Goal: Communication & Community: Answer question/provide support

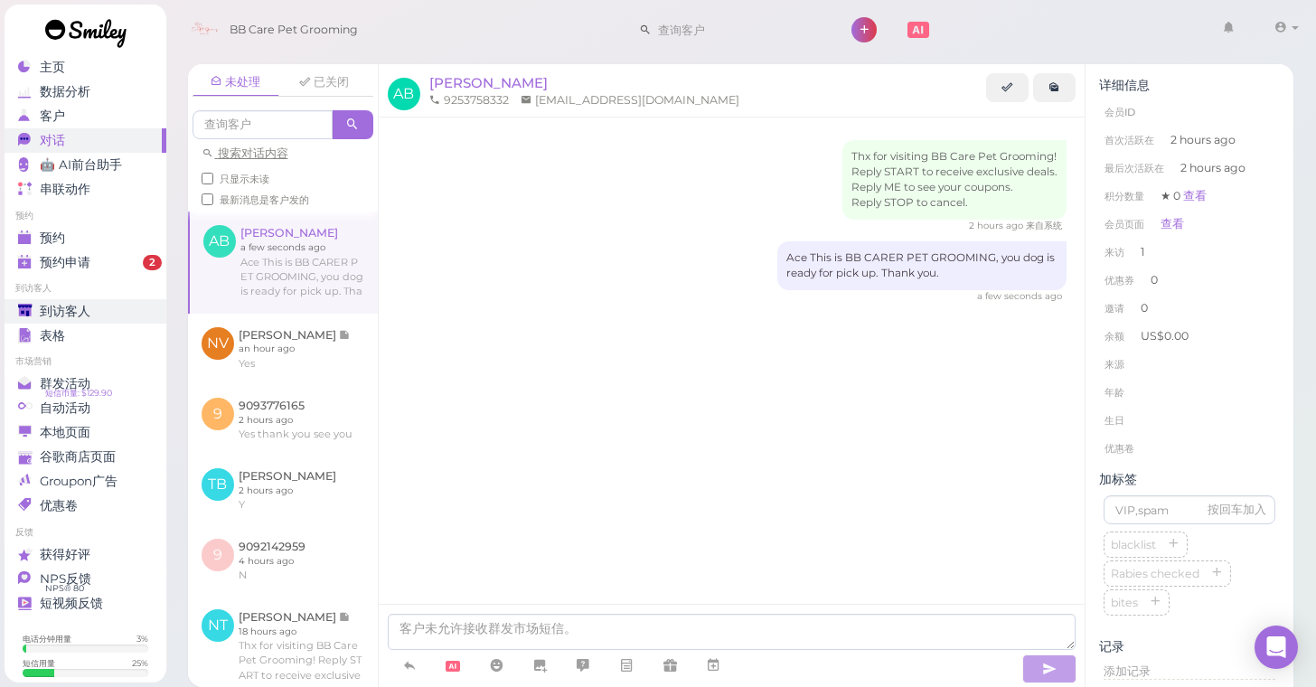
click at [73, 315] on span "到访客人" at bounding box center [65, 311] width 51 height 15
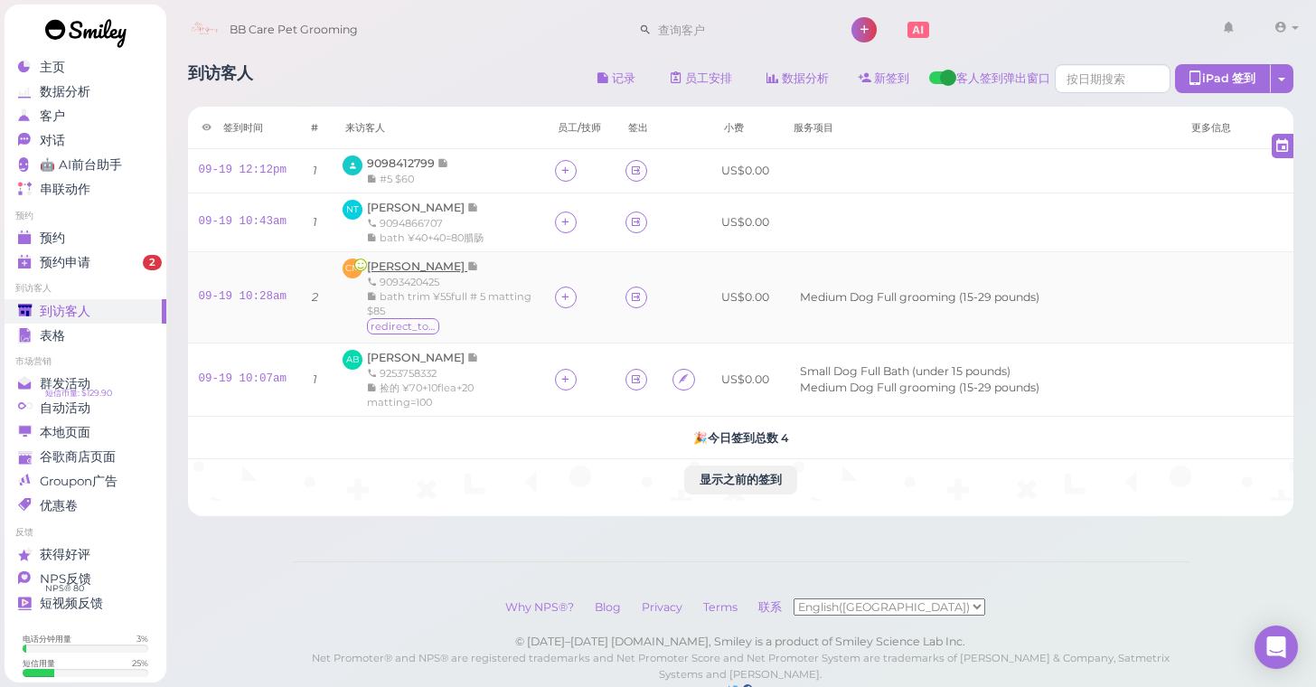
click at [414, 263] on span "[PERSON_NAME]" at bounding box center [417, 266] width 100 height 14
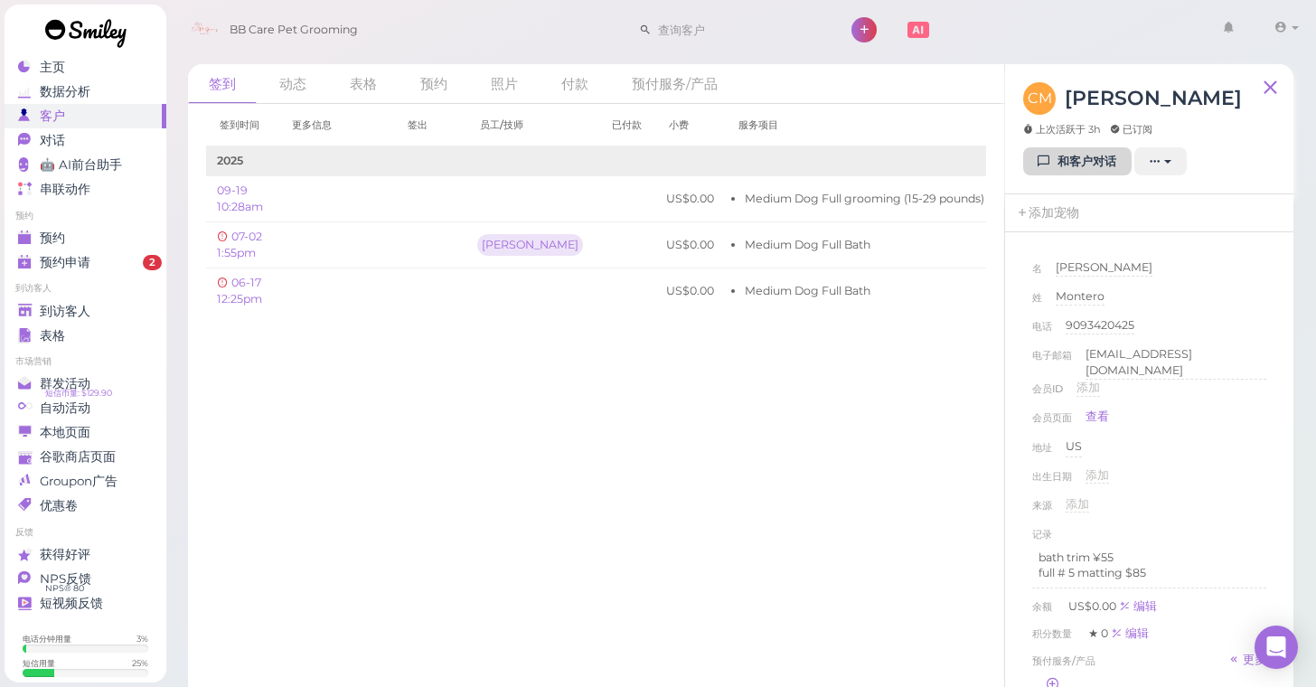
click at [1070, 159] on link "和客户对话" at bounding box center [1077, 161] width 108 height 29
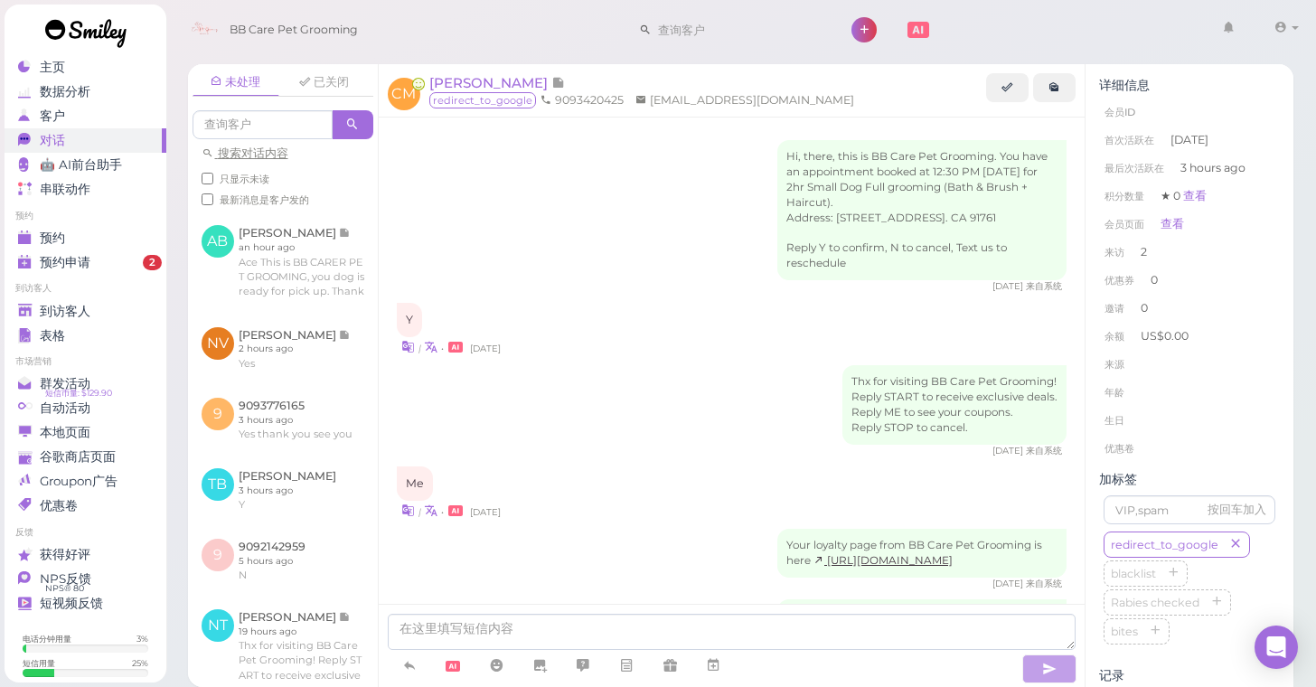
scroll to position [1465, 0]
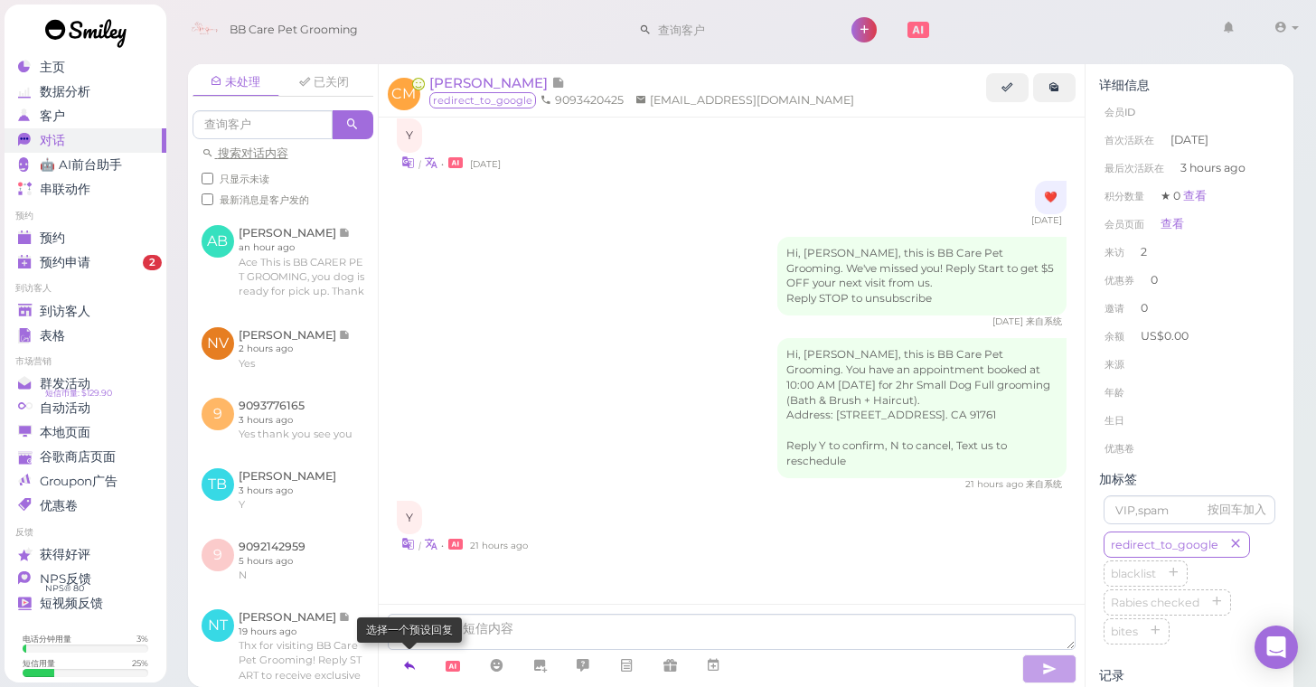
click at [413, 672] on icon at bounding box center [409, 665] width 14 height 18
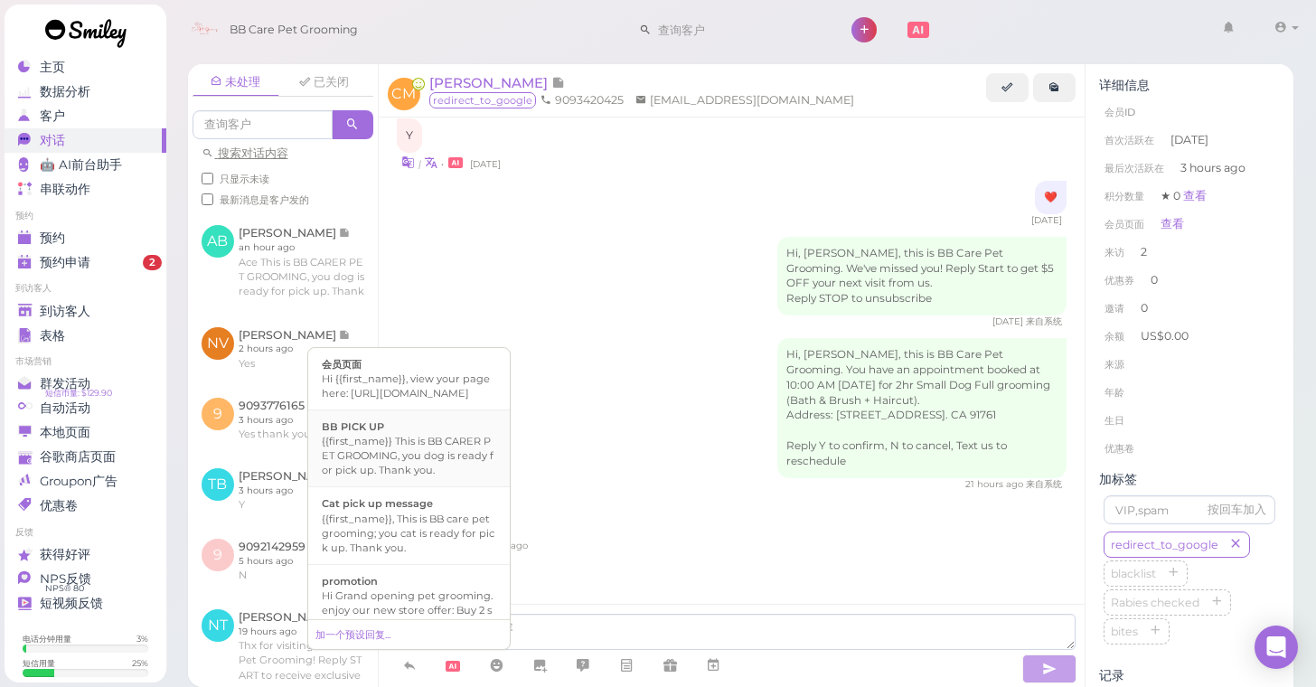
click at [393, 477] on div "{{first_name}} This is BB CARER PET GROOMING, you dog is ready for pick up. Tha…" at bounding box center [409, 455] width 174 height 43
type textarea "{{first_name}} This is BB CARER PET GROOMING, you dog is ready for pick up. Tha…"
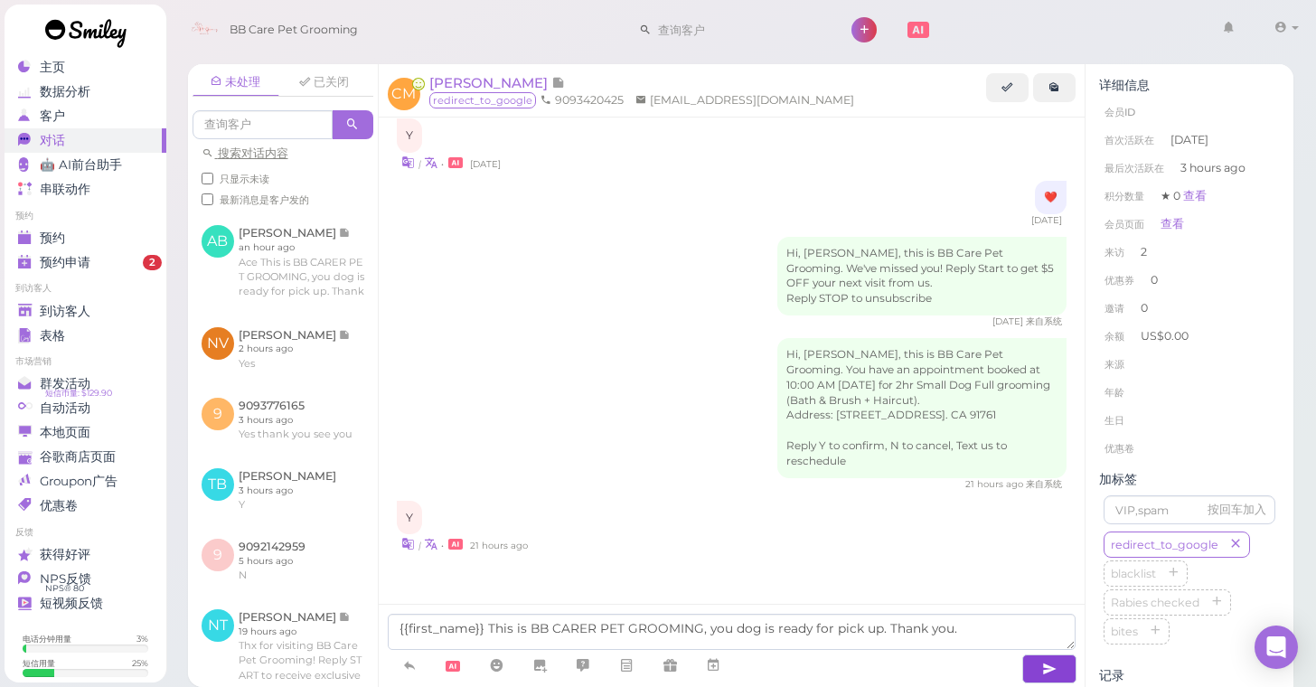
click at [1053, 664] on icon "button" at bounding box center [1049, 669] width 14 height 18
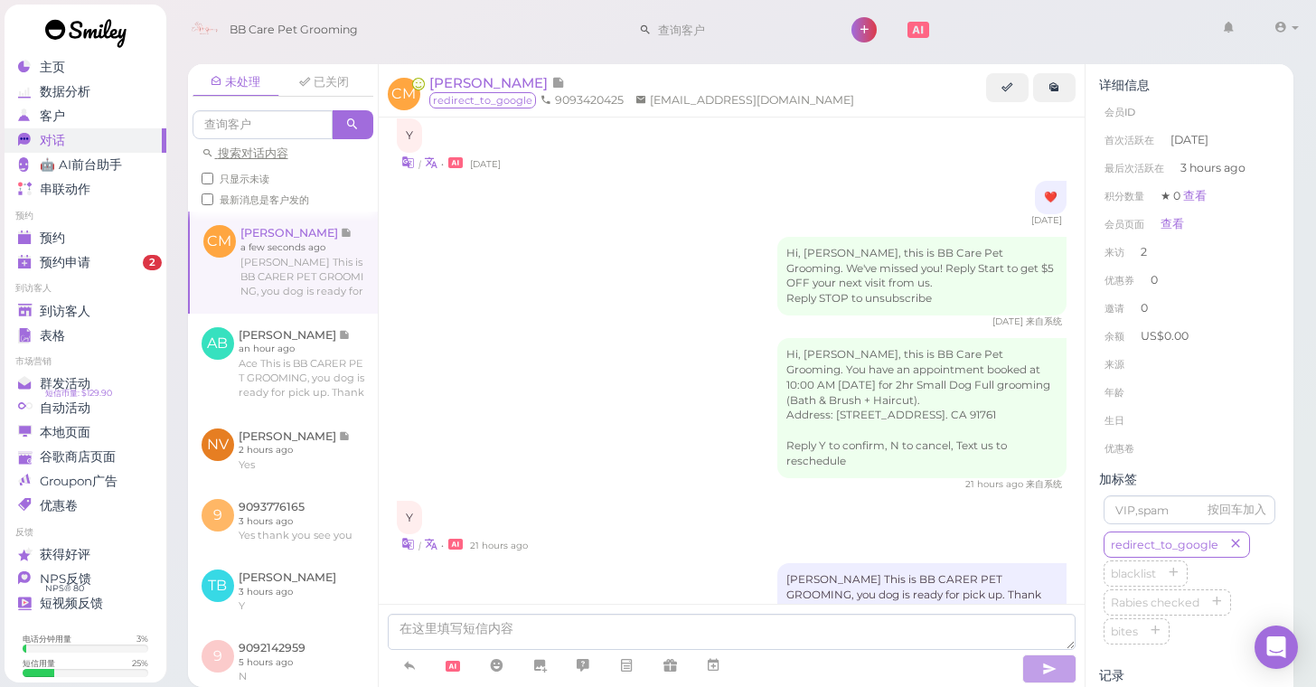
scroll to position [1521, 0]
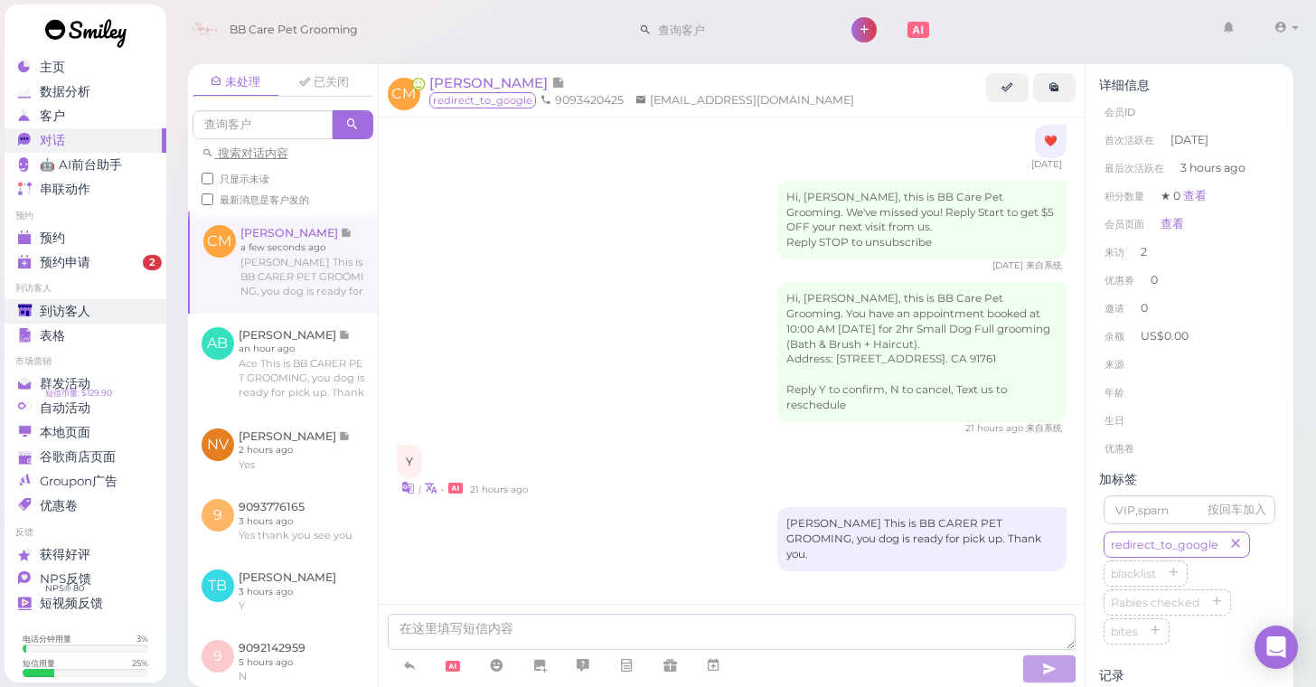
click at [76, 302] on link "到访客人" at bounding box center [86, 311] width 162 height 24
